Goal: Check status: Check status

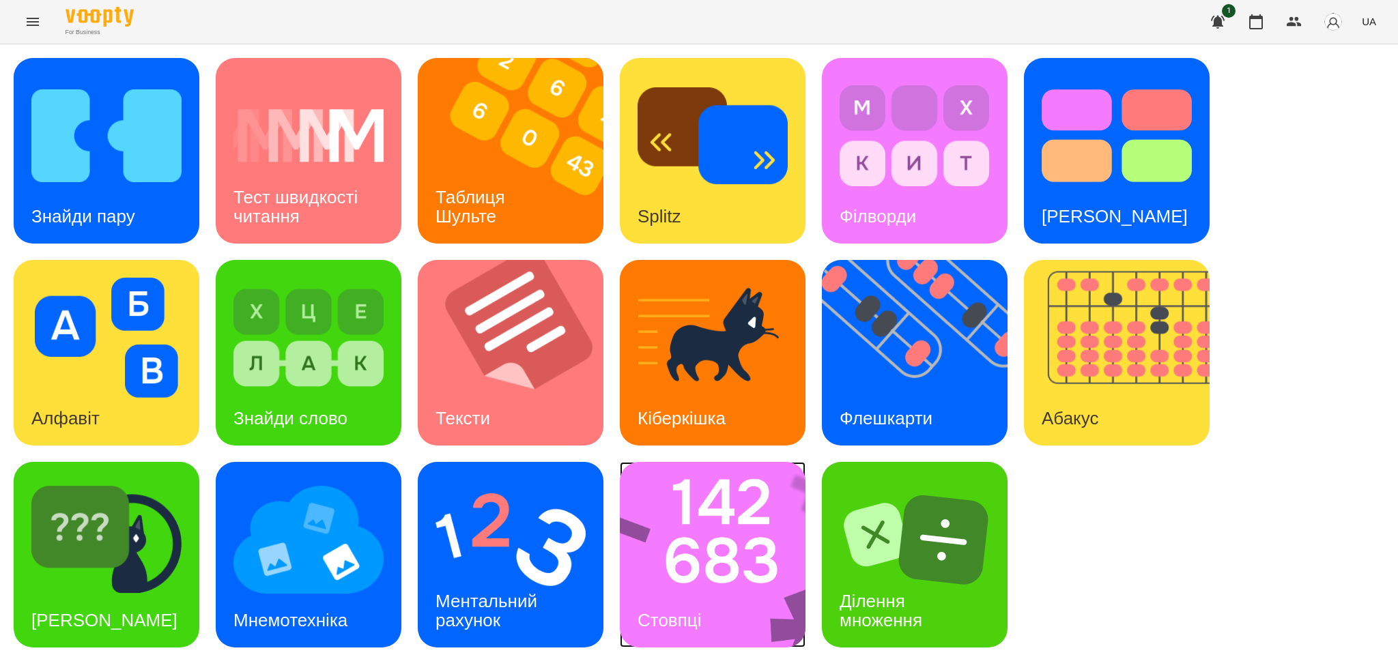
click at [673, 576] on img at bounding box center [721, 555] width 203 height 186
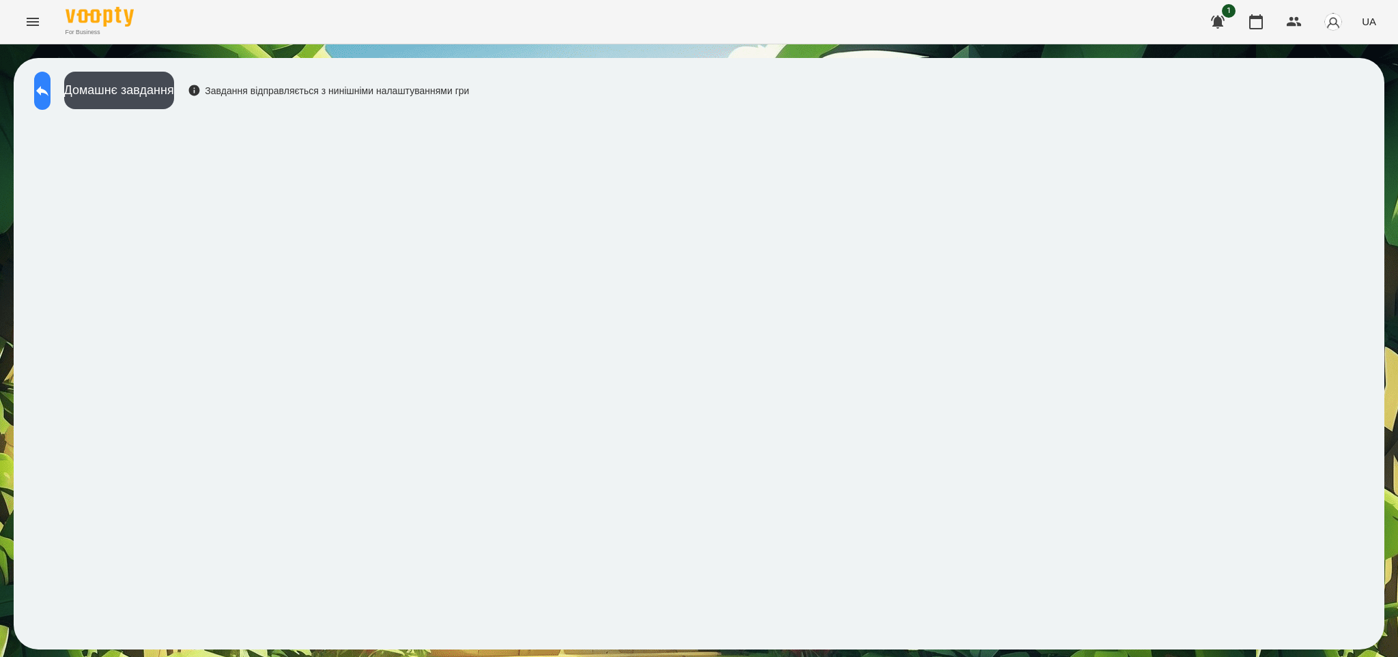
click at [47, 87] on icon at bounding box center [42, 91] width 16 height 16
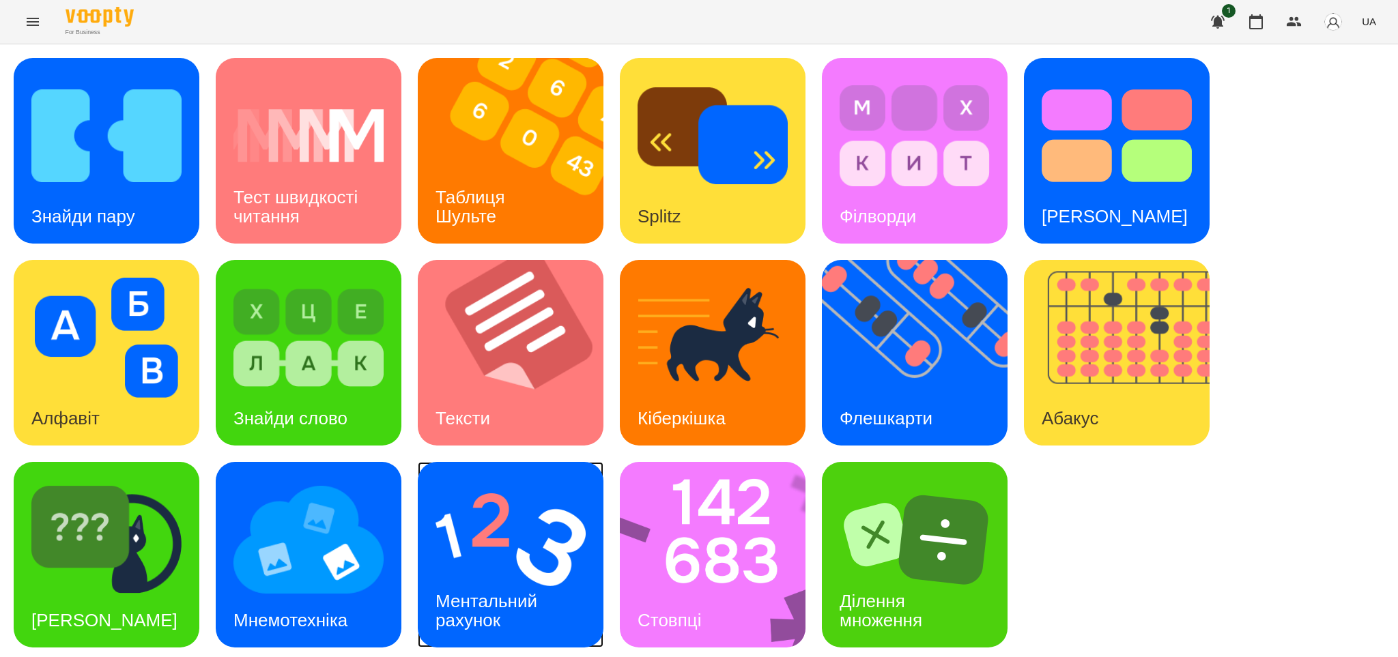
click at [519, 541] on img at bounding box center [510, 540] width 150 height 120
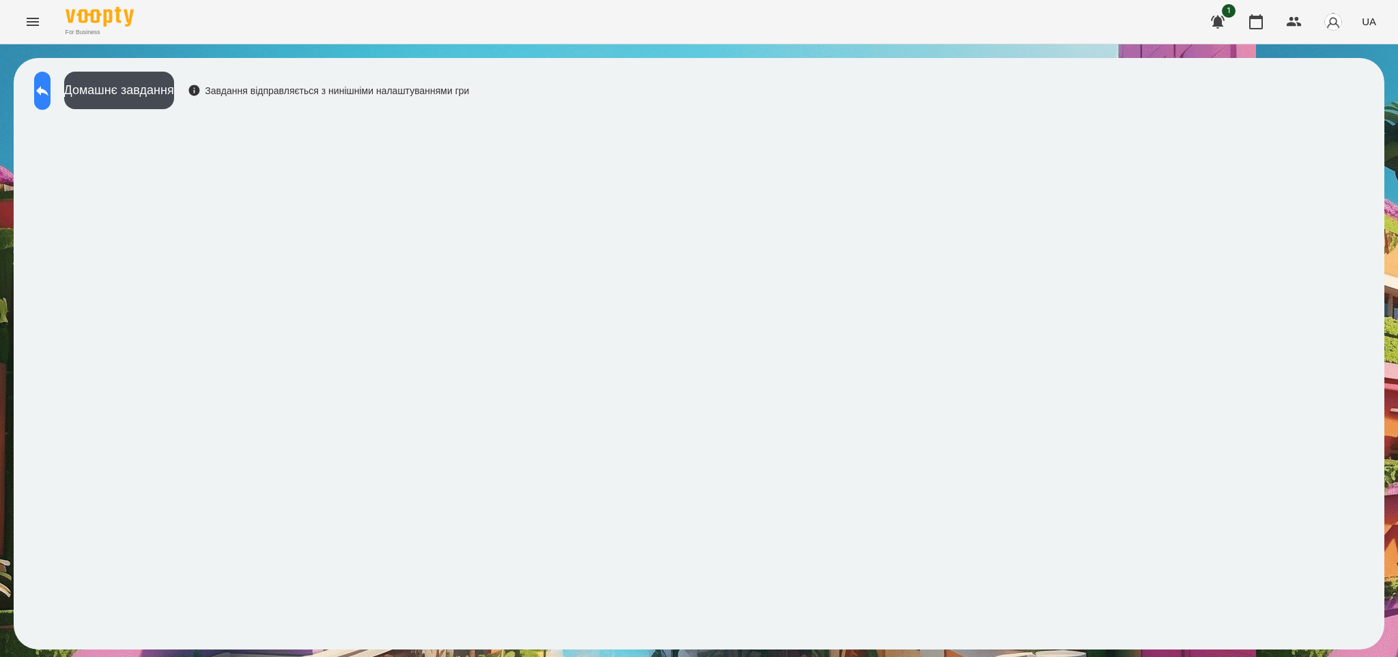
click at [48, 91] on icon at bounding box center [42, 91] width 12 height 10
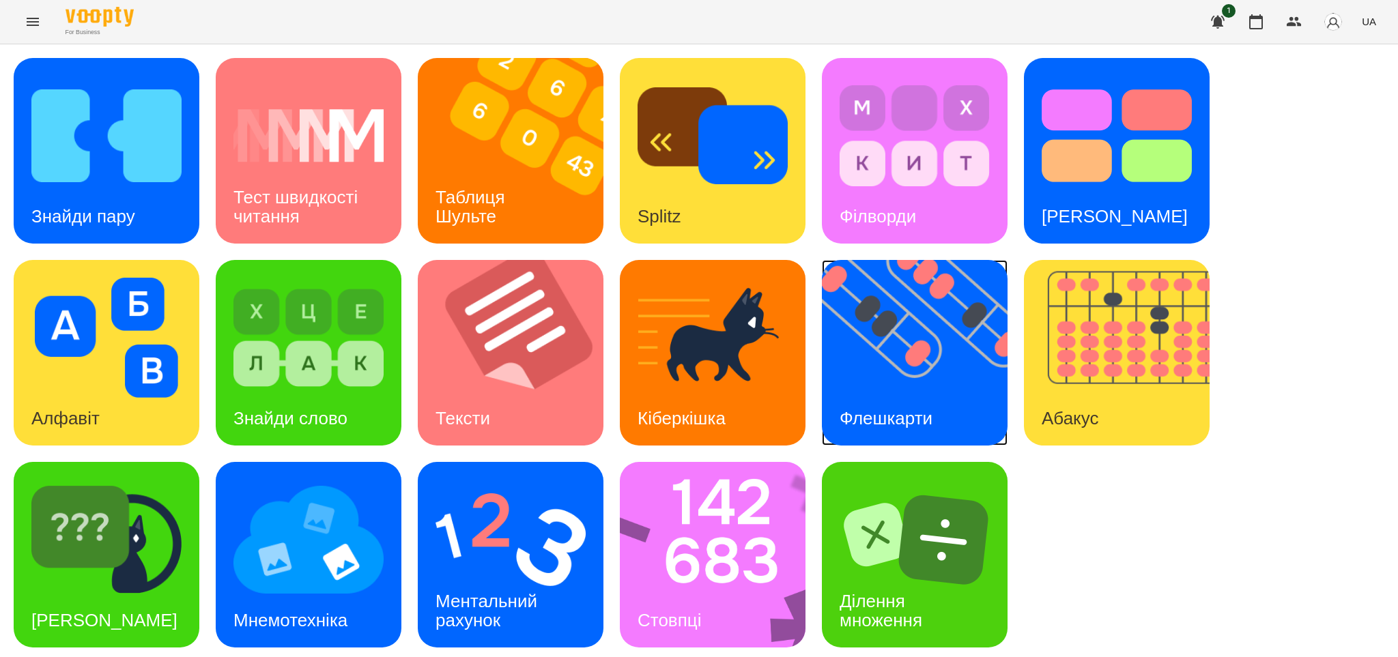
click at [878, 408] on h3 "Флешкарти" at bounding box center [886, 418] width 93 height 20
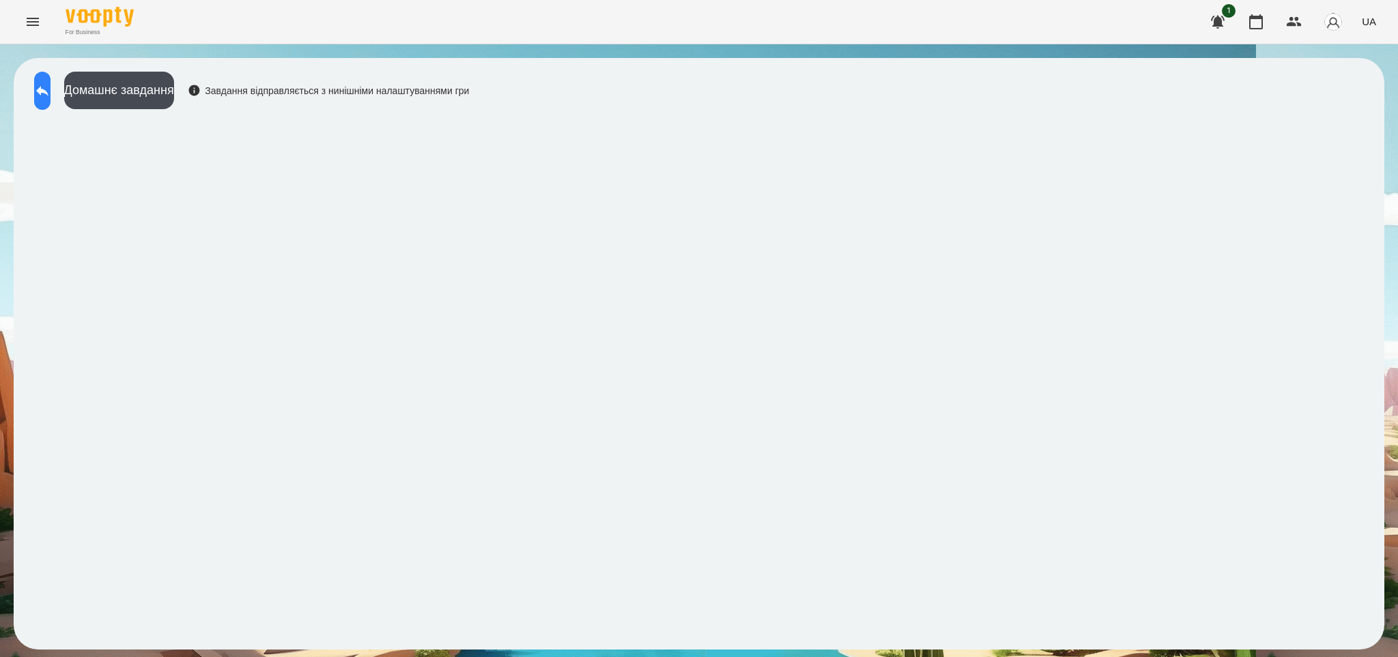
click at [47, 91] on icon at bounding box center [42, 91] width 16 height 16
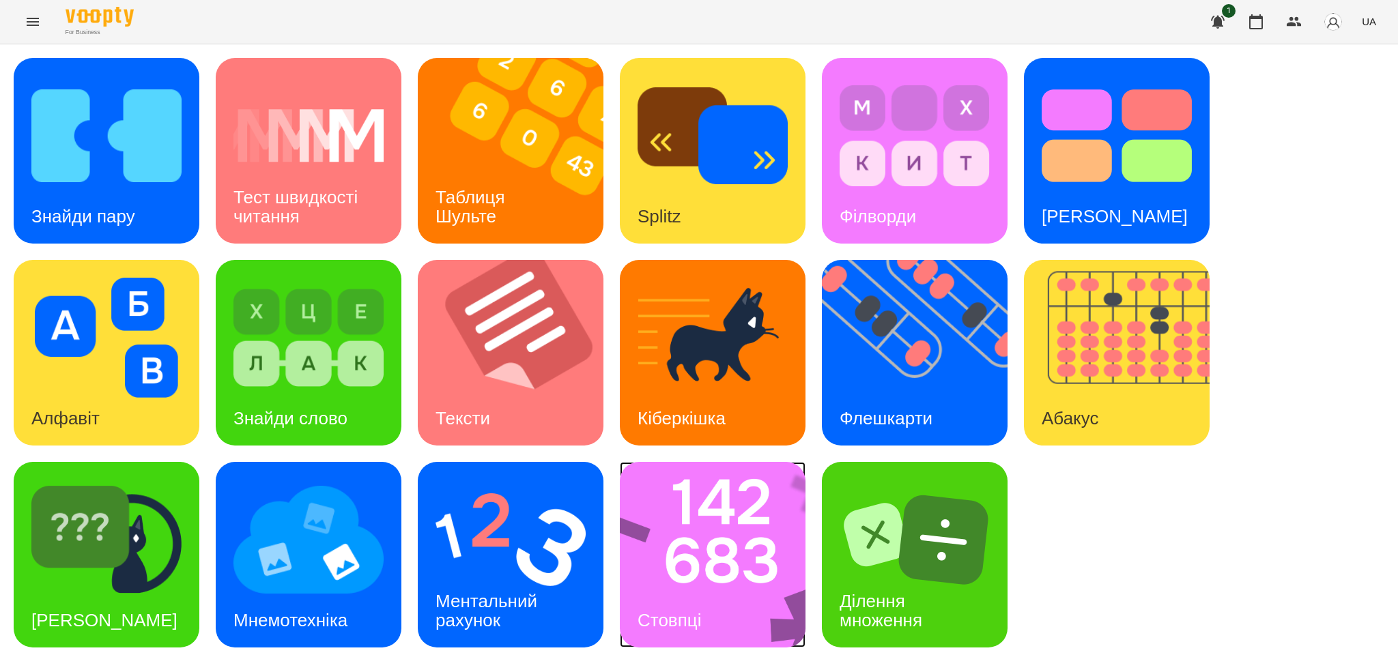
click at [726, 502] on img at bounding box center [721, 555] width 203 height 186
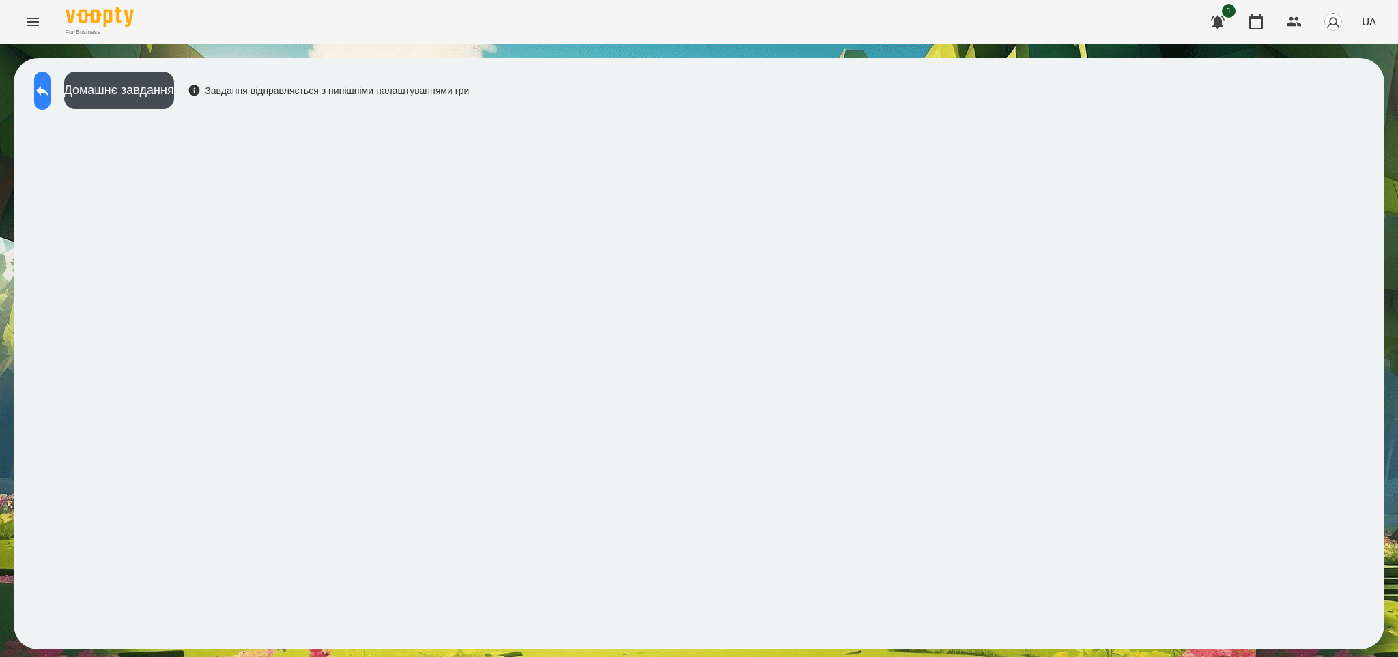
click at [48, 88] on icon at bounding box center [42, 91] width 12 height 10
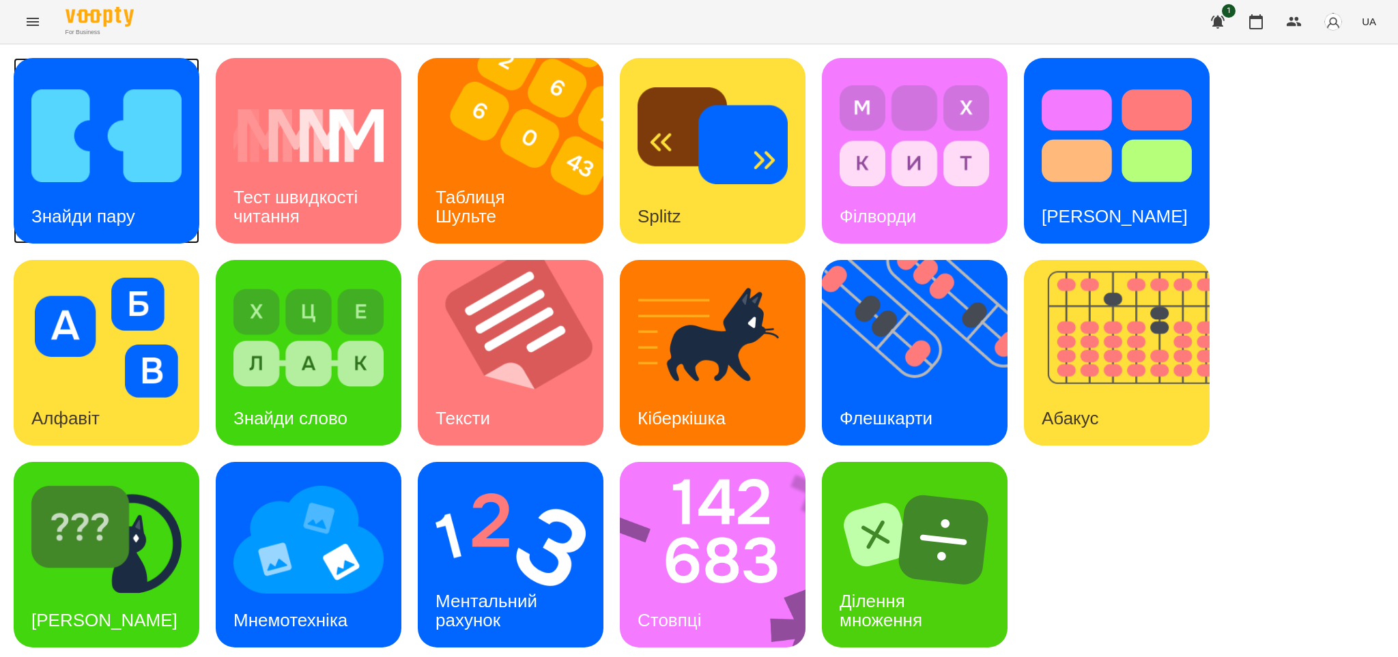
click at [115, 200] on div "Знайди пару" at bounding box center [83, 217] width 139 height 54
click at [34, 20] on icon "Menu" at bounding box center [33, 22] width 16 height 16
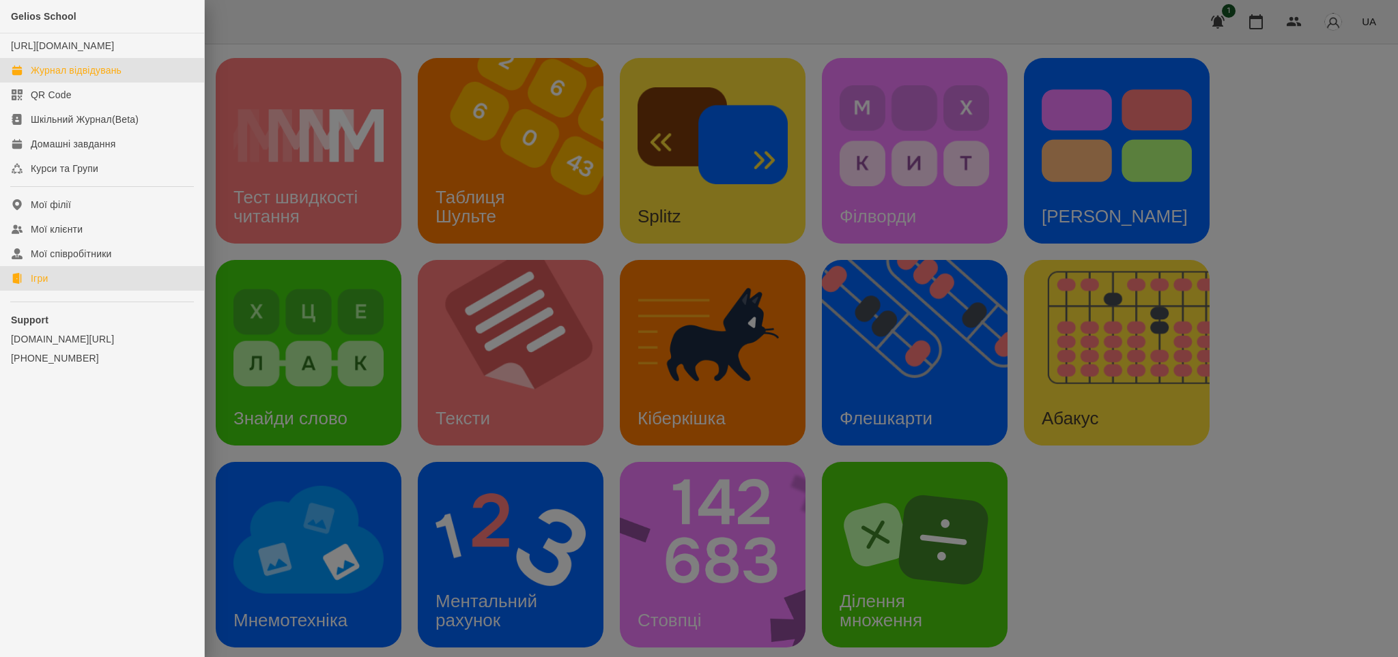
click at [63, 77] on div "Журнал відвідувань" at bounding box center [76, 70] width 91 height 14
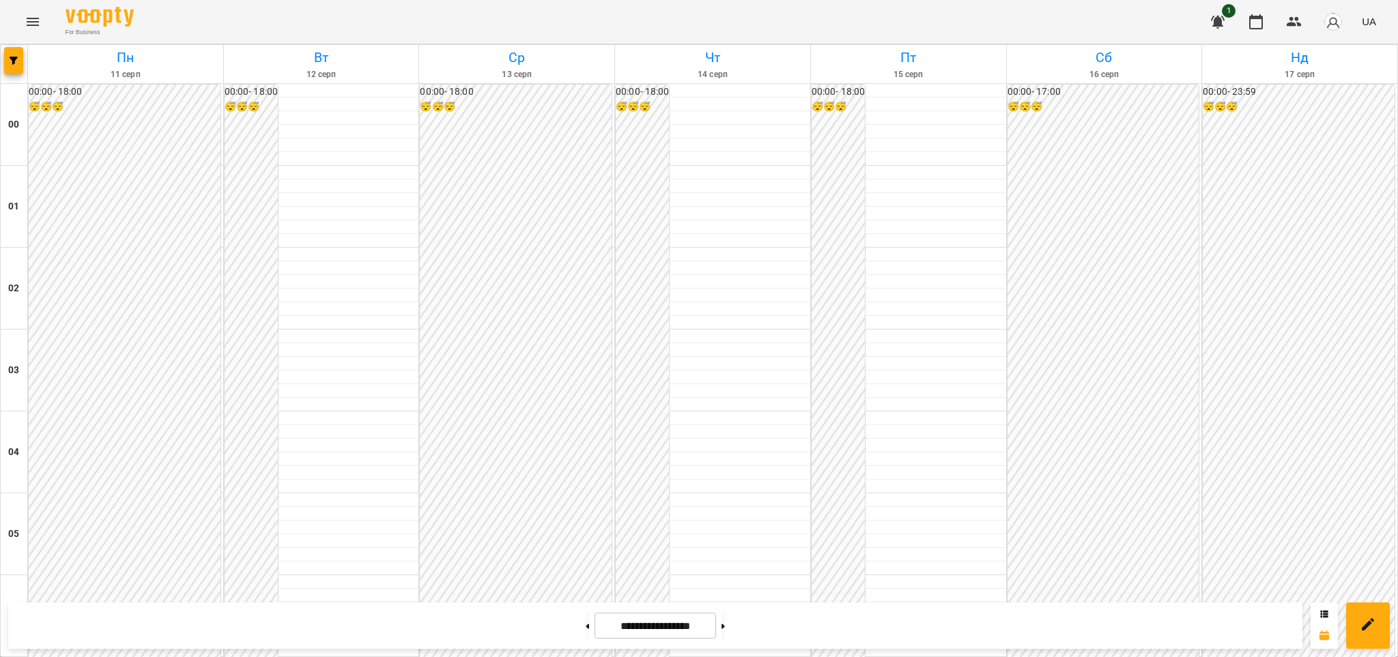
scroll to position [1329, 0]
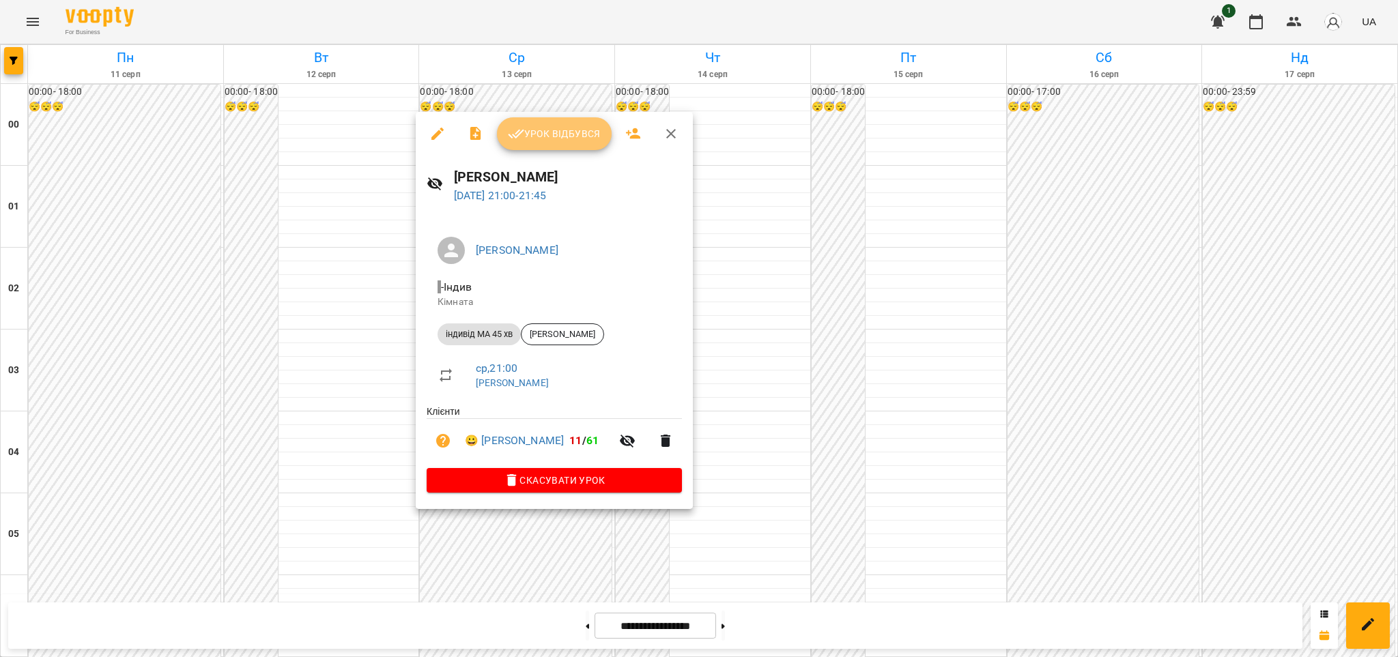
click at [556, 130] on span "Урок відбувся" at bounding box center [554, 134] width 93 height 16
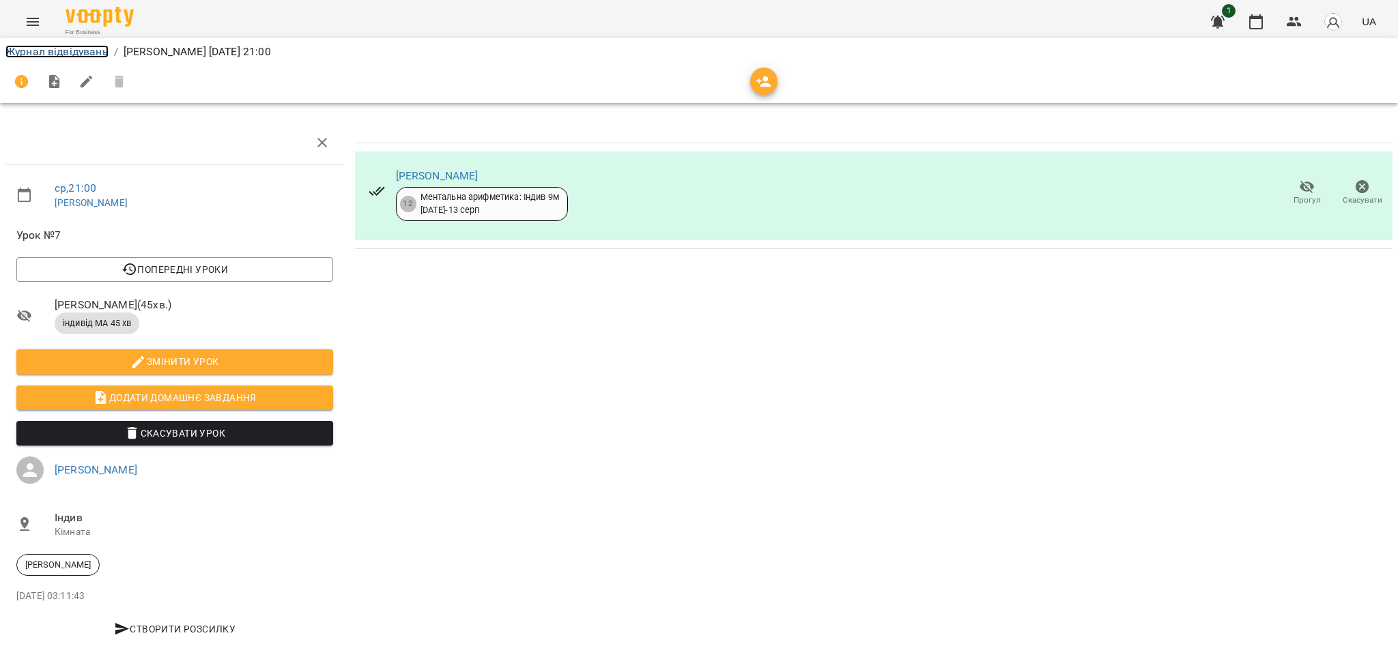
click at [89, 50] on link "Журнал відвідувань" at bounding box center [56, 51] width 103 height 13
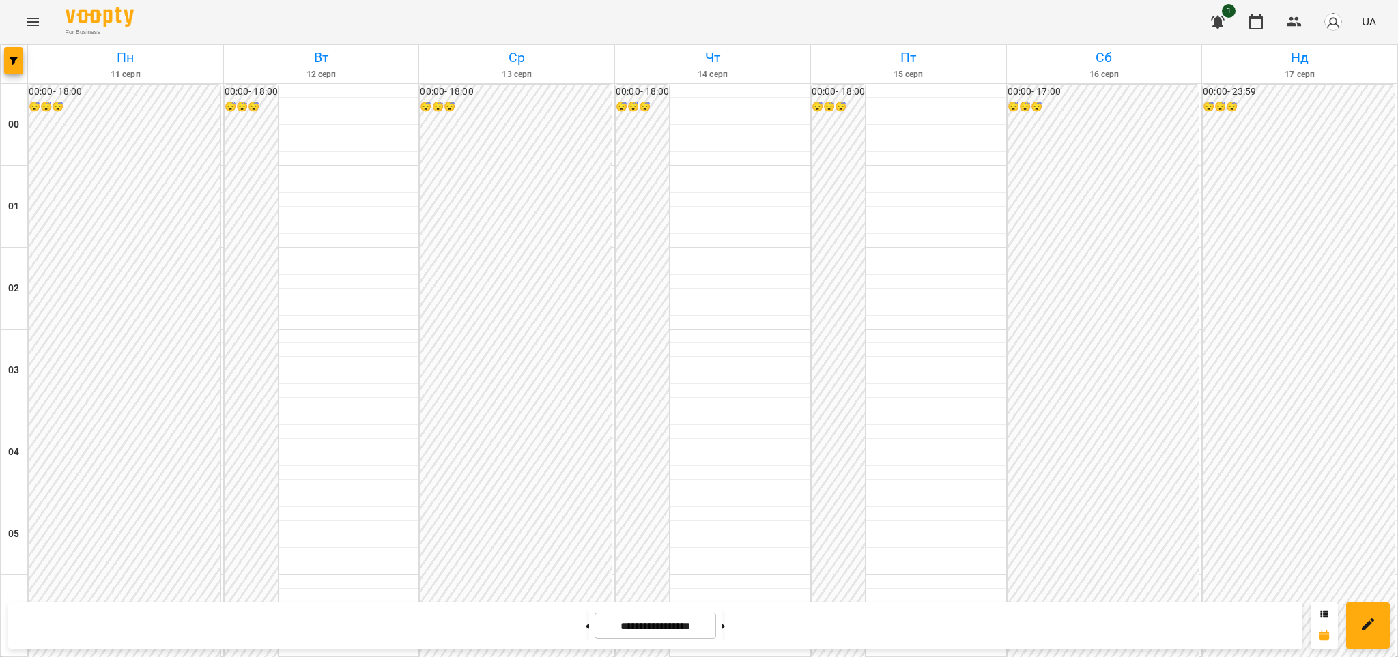
scroll to position [1453, 0]
click at [586, 623] on button at bounding box center [587, 626] width 3 height 30
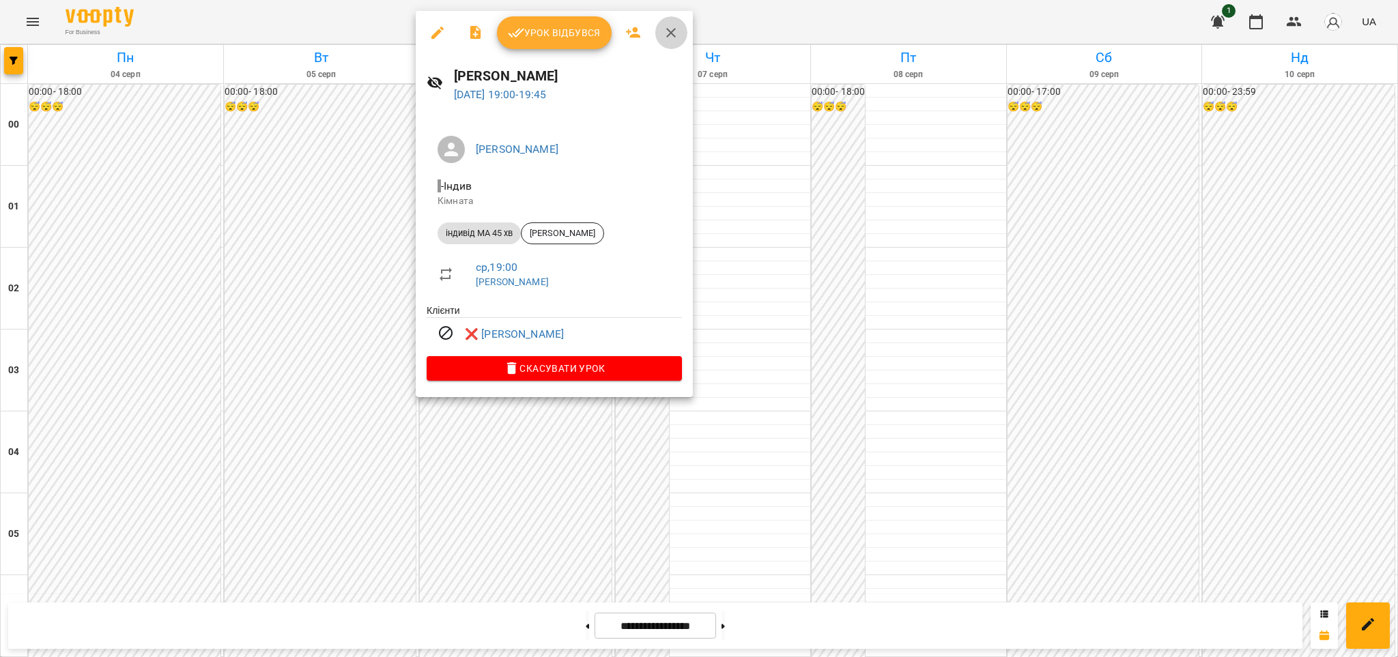
click at [669, 30] on icon "button" at bounding box center [671, 33] width 16 height 16
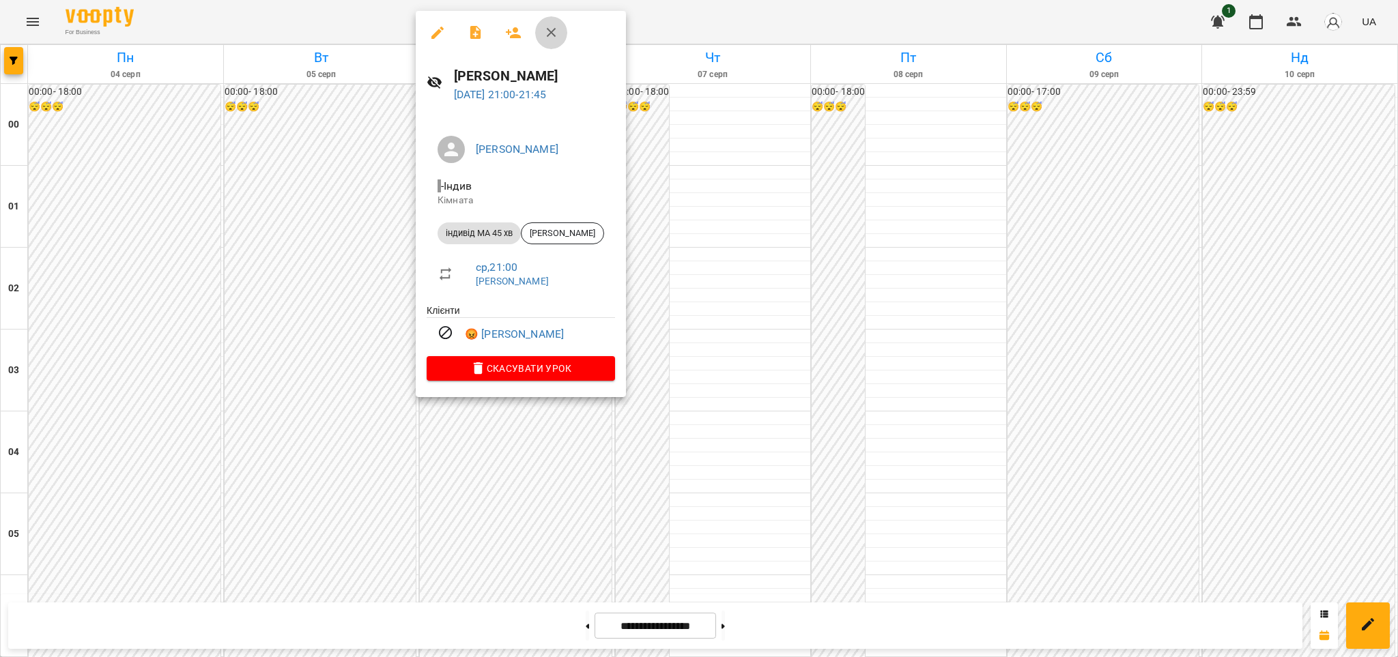
click at [550, 30] on icon "button" at bounding box center [551, 33] width 16 height 16
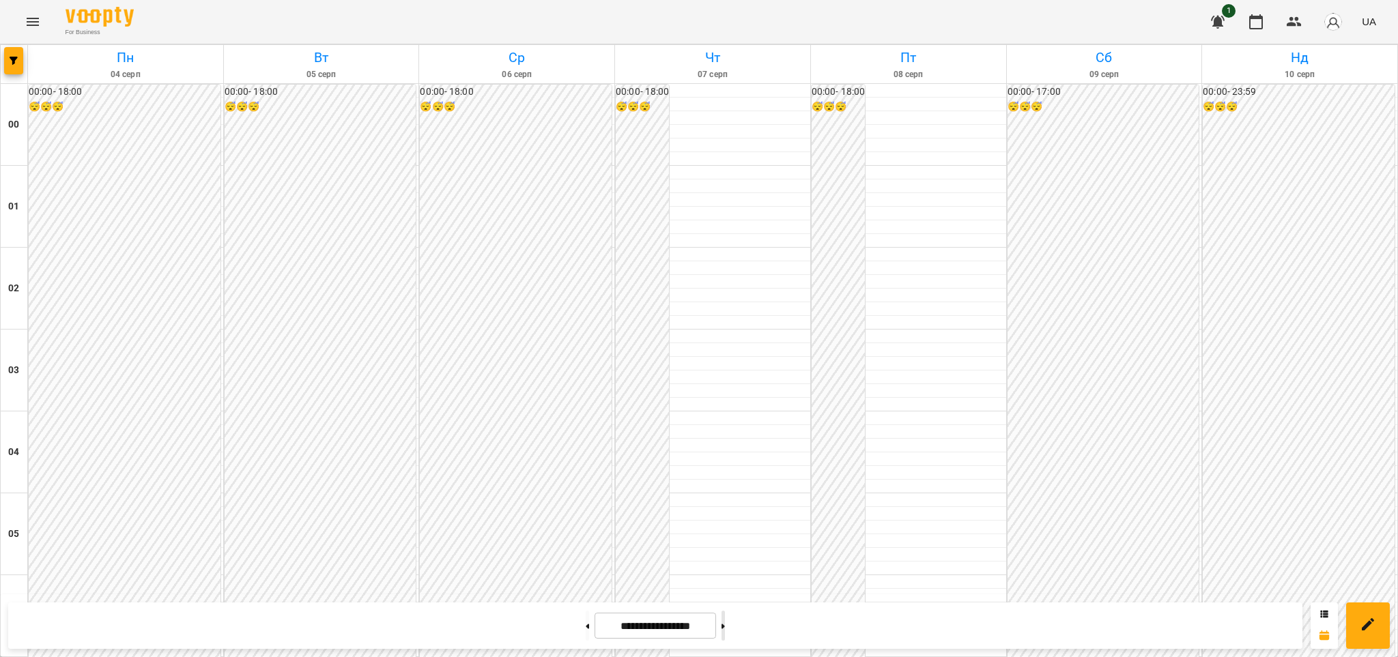
click at [725, 622] on button at bounding box center [722, 626] width 3 height 30
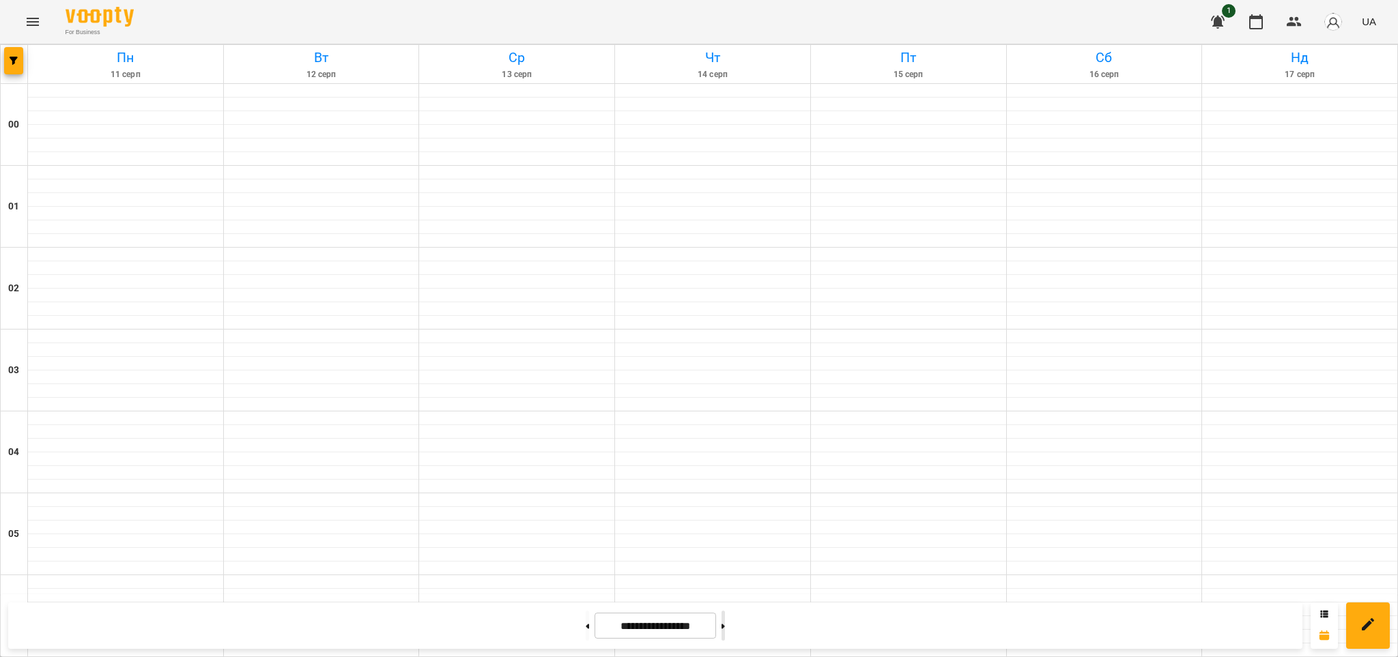
type input "**********"
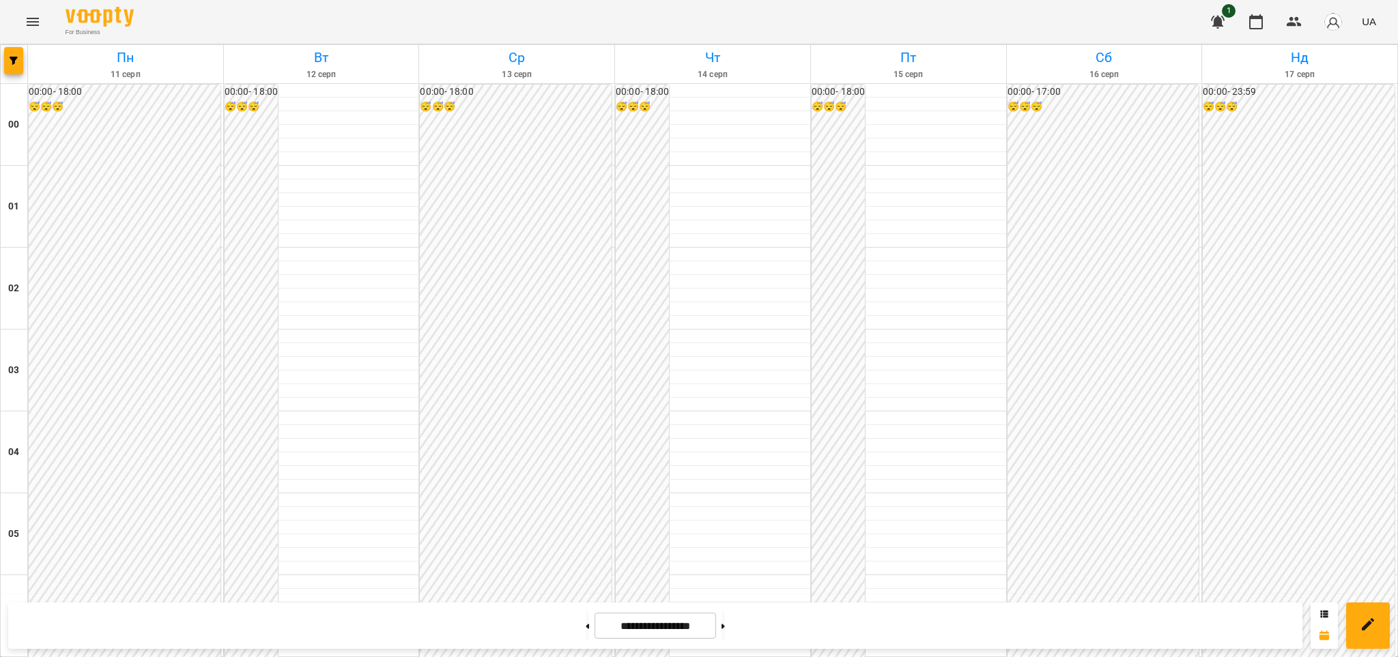
scroll to position [1366, 0]
